Goal: Information Seeking & Learning: Check status

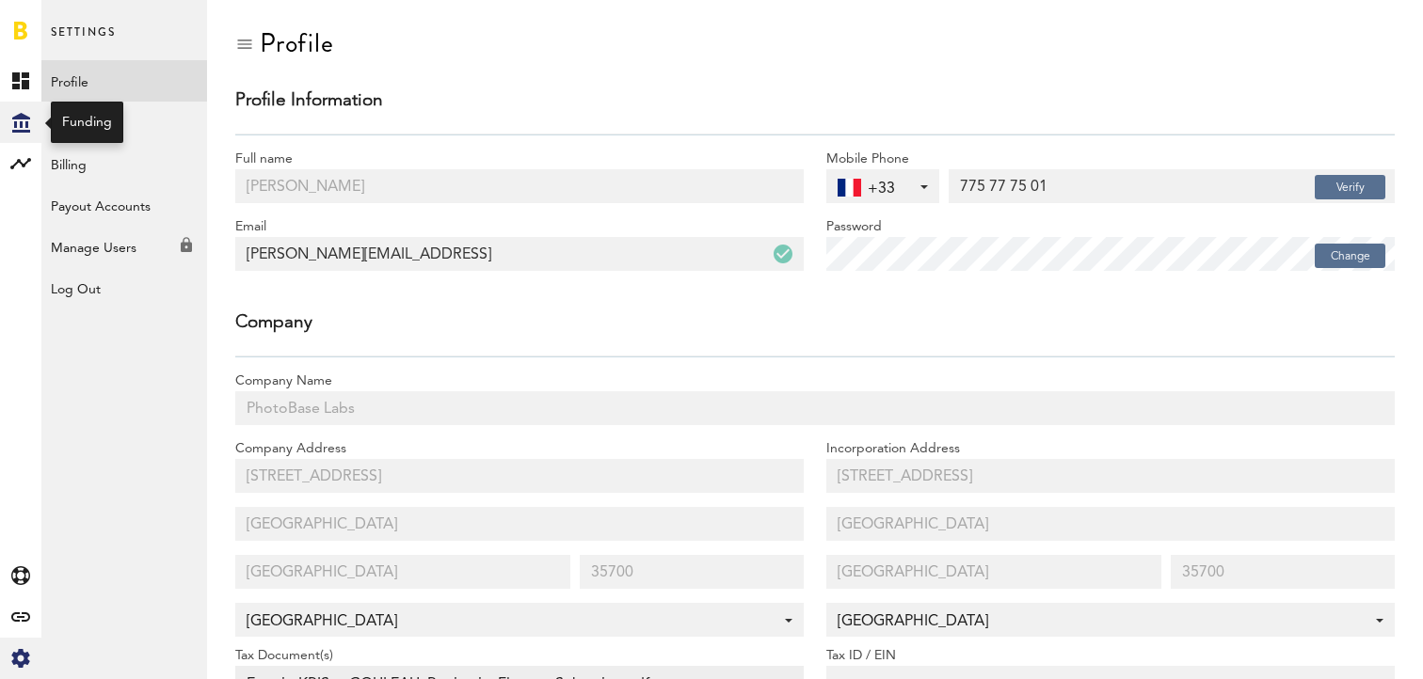
click at [33, 122] on div "Created with Sketch." at bounding box center [20, 122] width 41 height 41
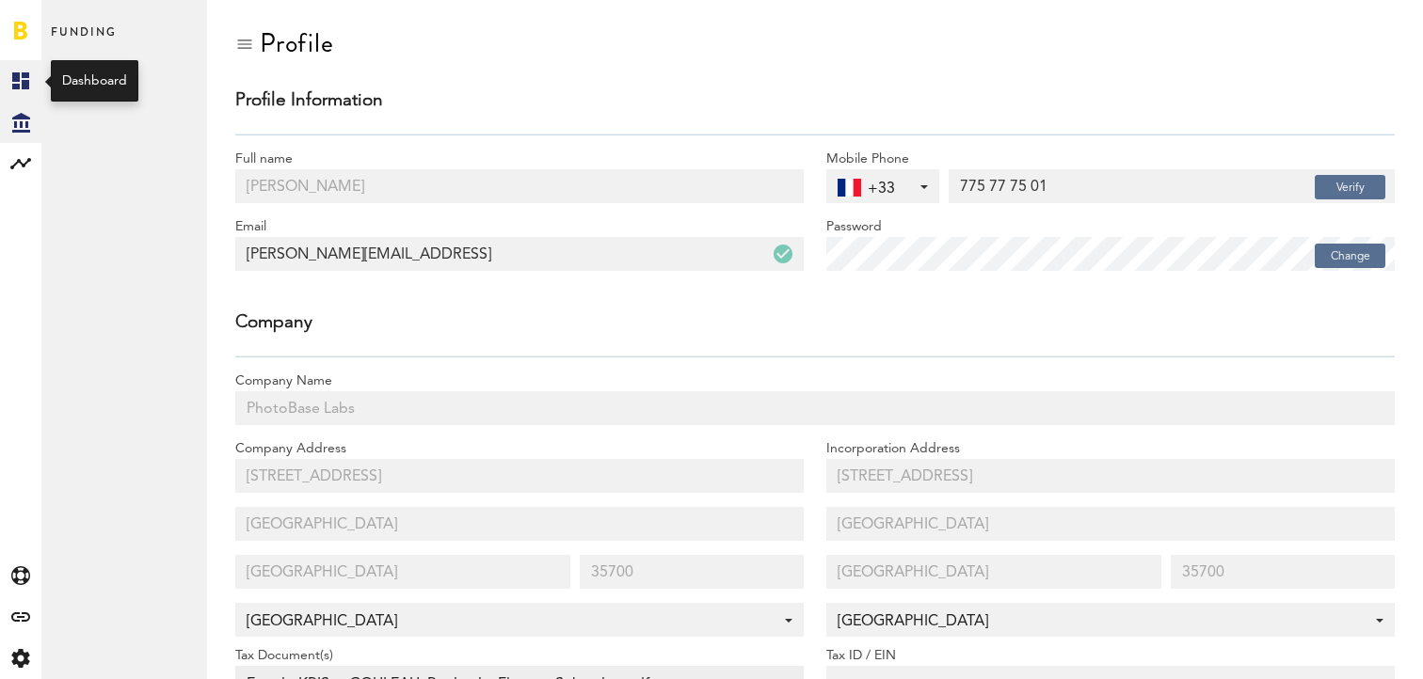
click at [15, 79] on icon at bounding box center [20, 80] width 17 height 17
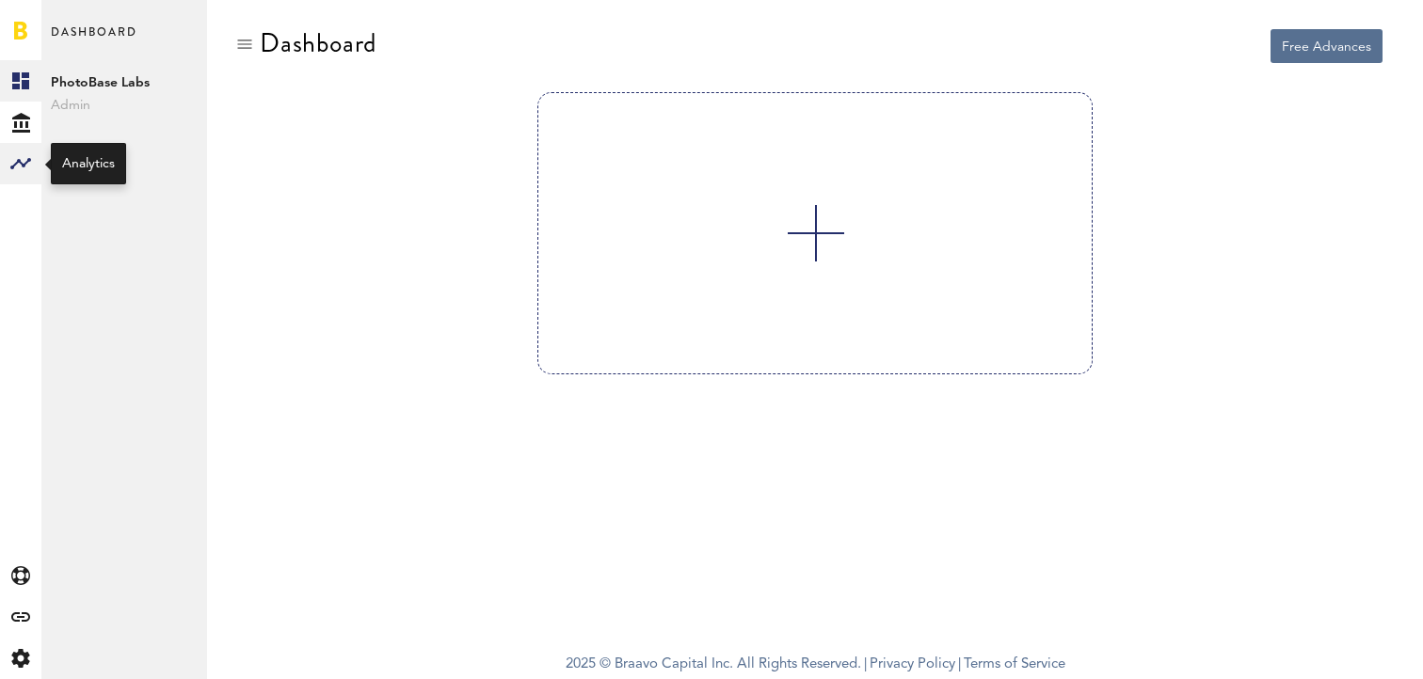
click at [14, 170] on rect at bounding box center [20, 163] width 23 height 23
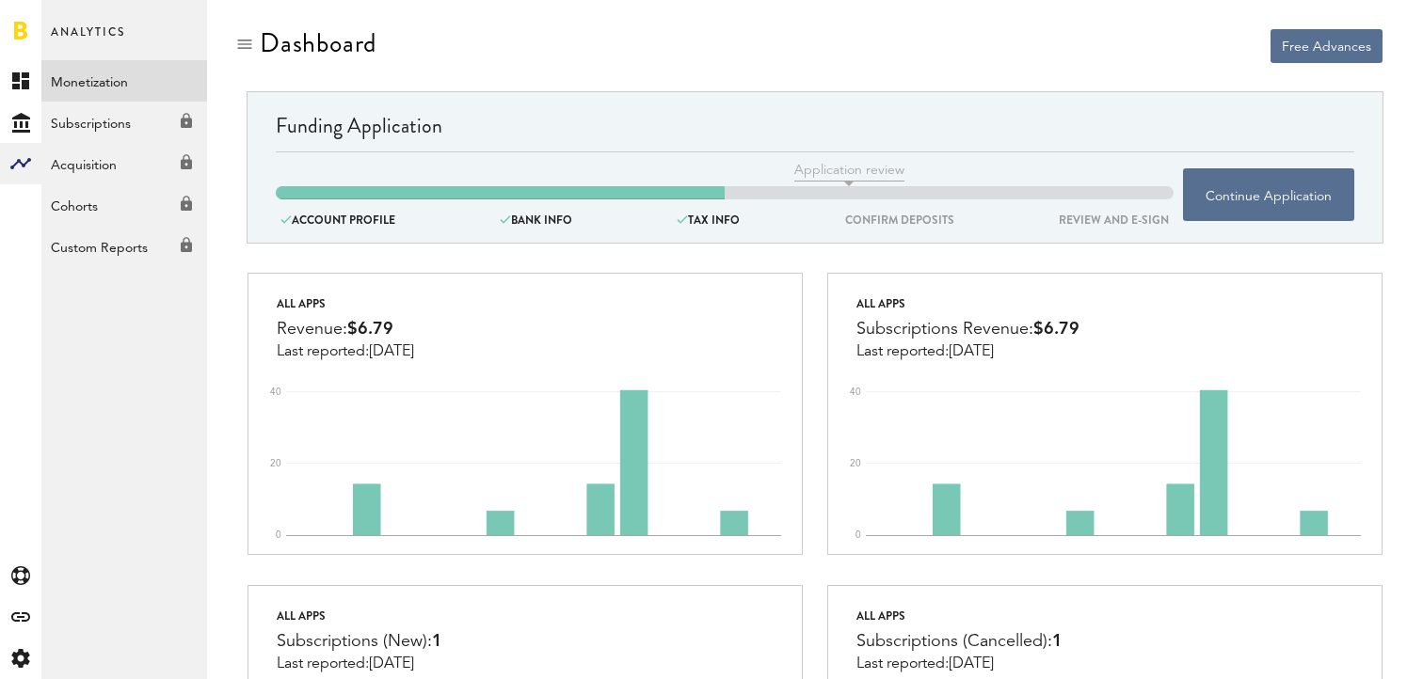
click at [79, 83] on link "Monetization" at bounding box center [124, 80] width 166 height 41
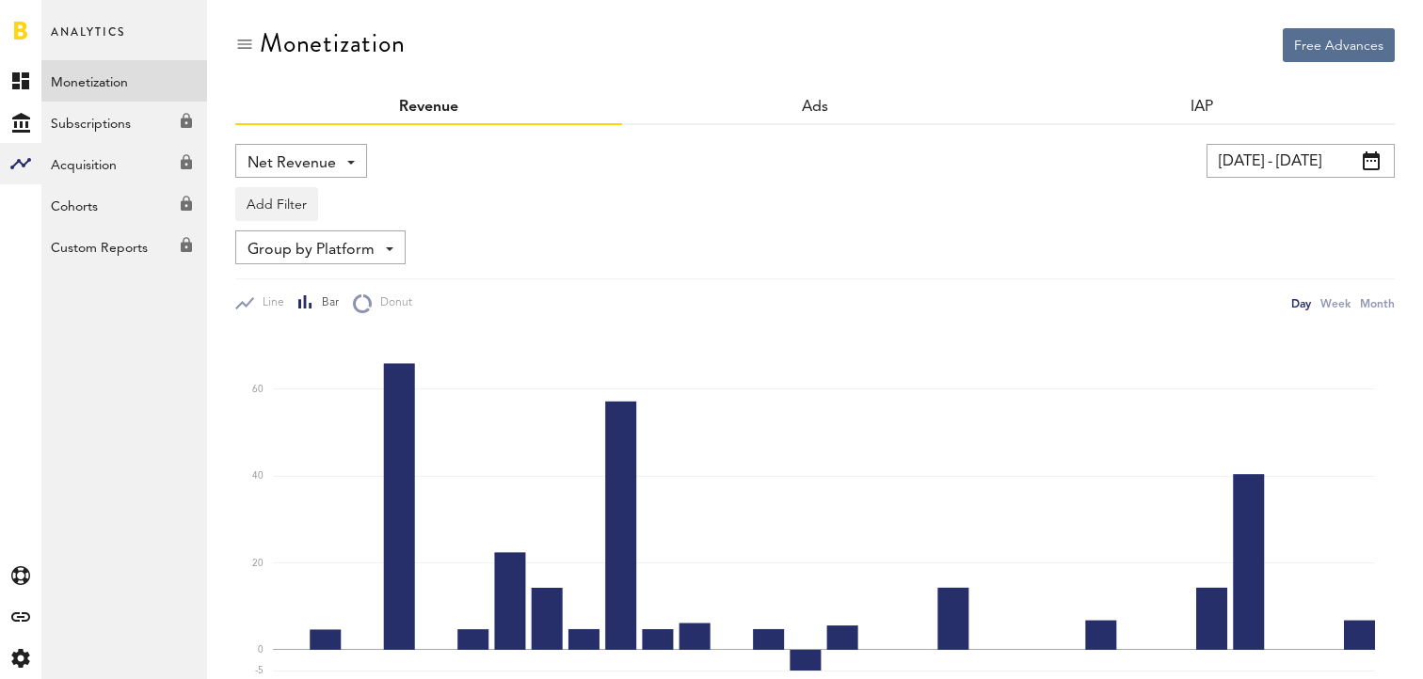
click at [309, 152] on span "Net Revenue" at bounding box center [292, 164] width 88 height 32
click at [335, 232] on span "Gross Revenue" at bounding box center [301, 239] width 94 height 32
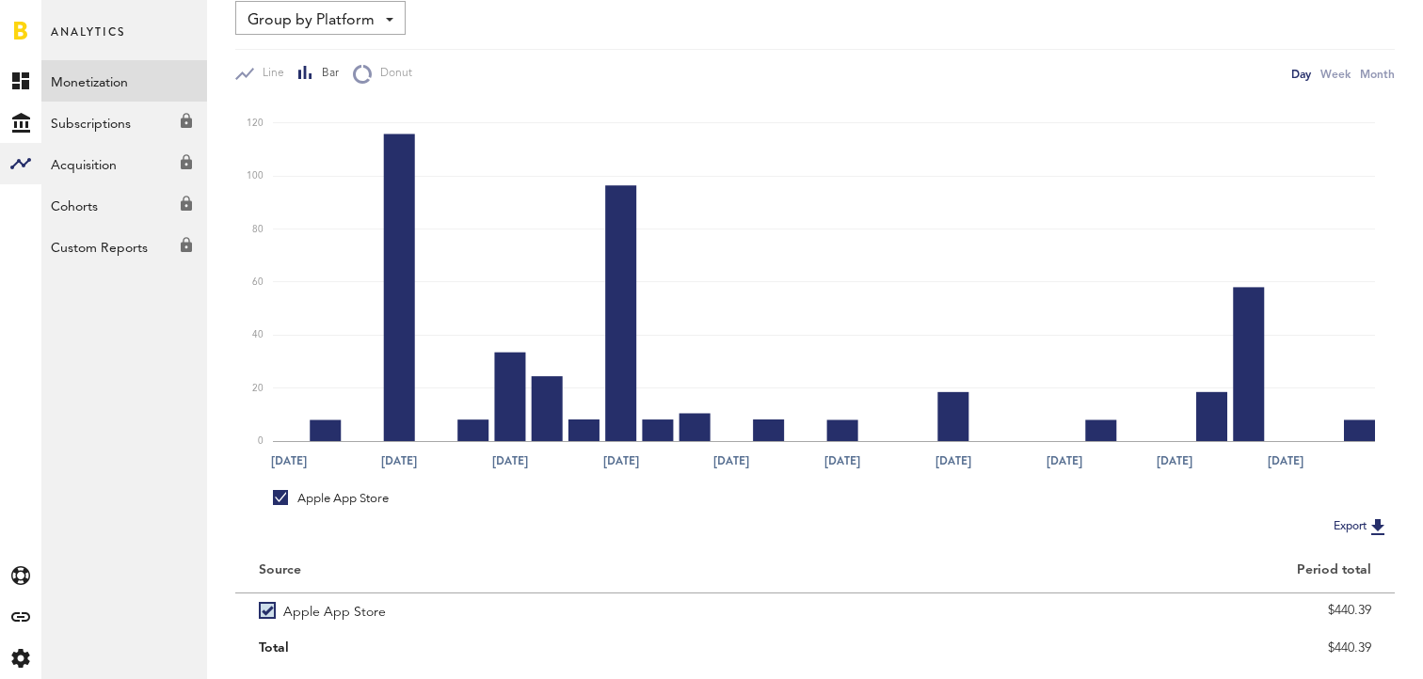
scroll to position [280, 0]
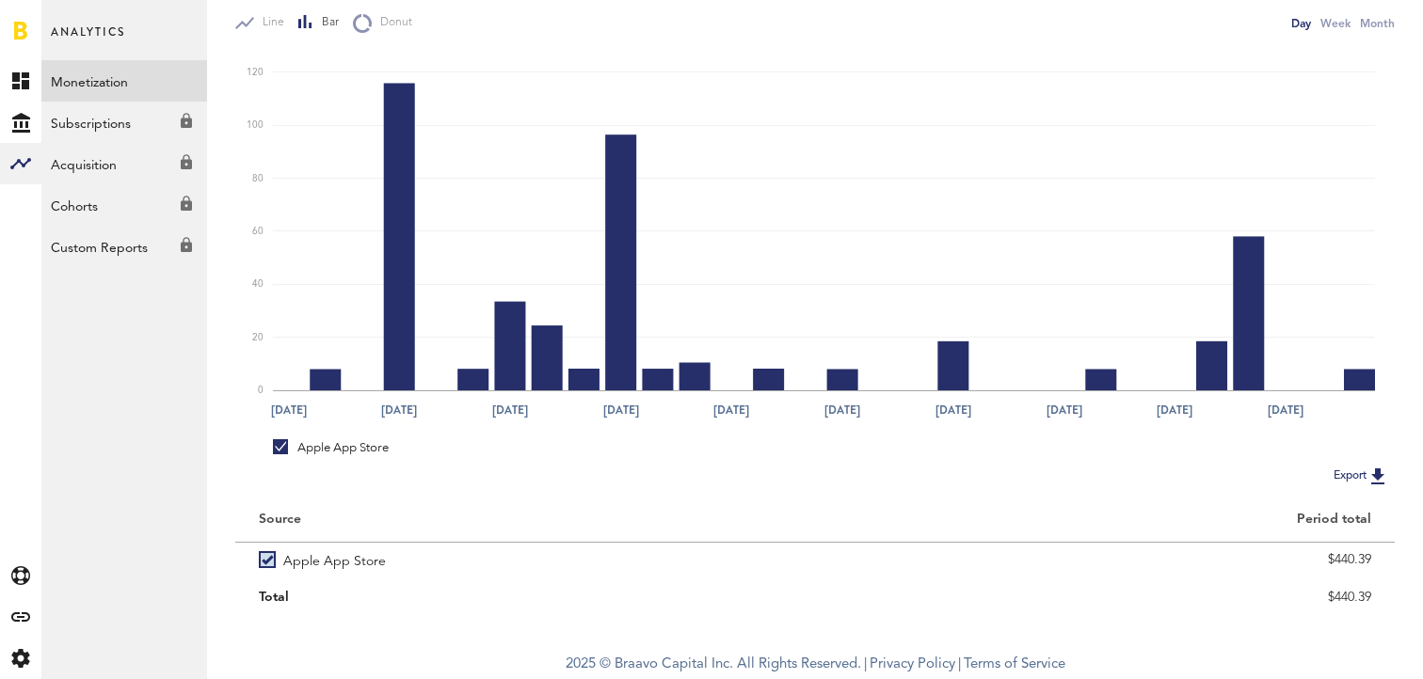
drag, startPoint x: 1363, startPoint y: 594, endPoint x: 1297, endPoint y: 594, distance: 65.9
click at [1297, 594] on div "$440.39" at bounding box center [1105, 597] width 580 height 33
click at [1048, 470] on div "Export" at bounding box center [814, 476] width 1159 height 24
